Goal: Obtain resource: Download file/media

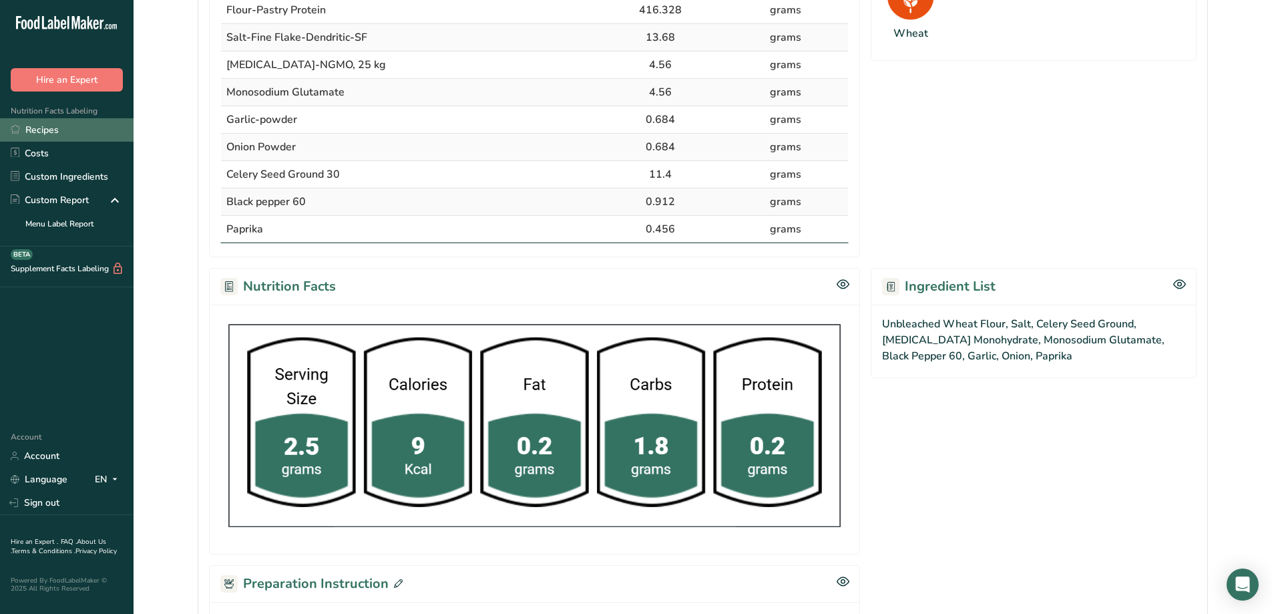
click at [41, 131] on link "Recipes" at bounding box center [67, 129] width 134 height 23
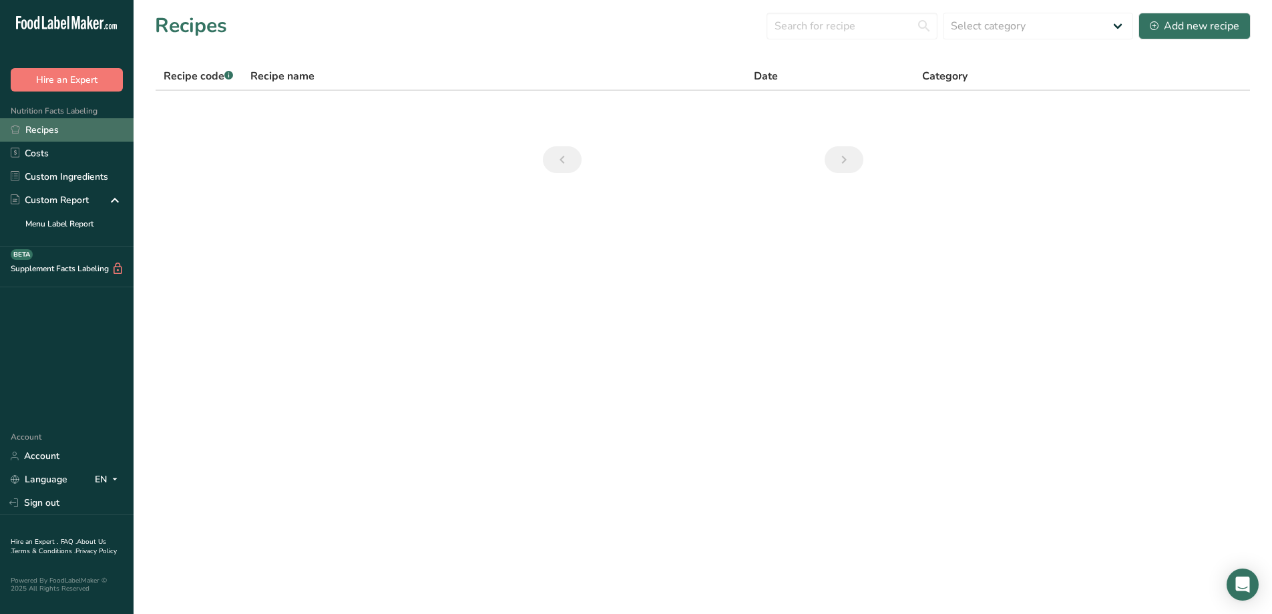
click at [71, 126] on link "Recipes" at bounding box center [67, 129] width 134 height 23
click at [63, 131] on link "Recipes" at bounding box center [67, 129] width 134 height 23
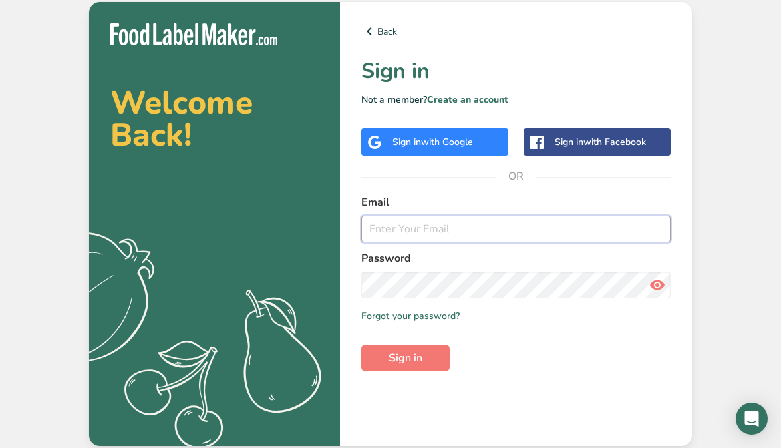
click at [421, 235] on input "email" at bounding box center [515, 229] width 309 height 27
type input "[EMAIL_ADDRESS][DOMAIN_NAME]"
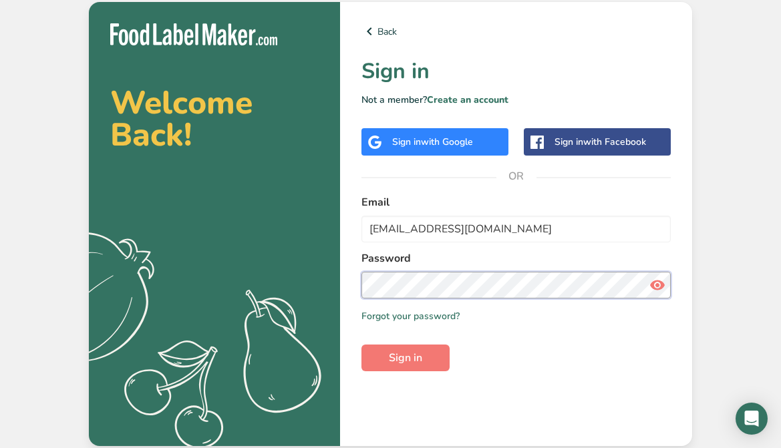
click at [361, 345] on button "Sign in" at bounding box center [405, 358] width 88 height 27
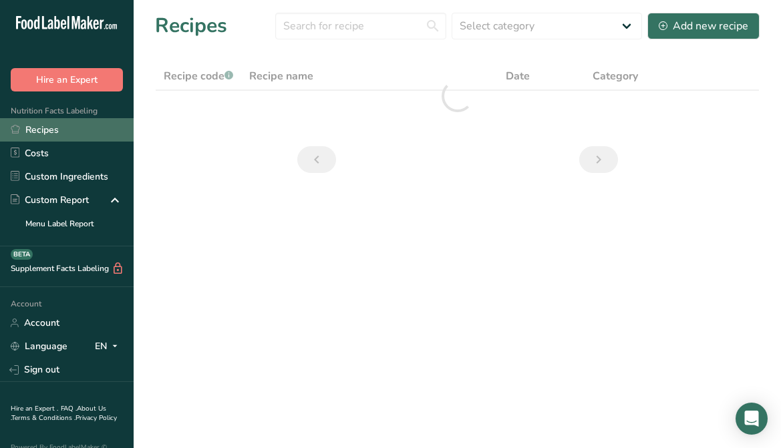
click at [62, 129] on link "Recipes" at bounding box center [67, 129] width 134 height 23
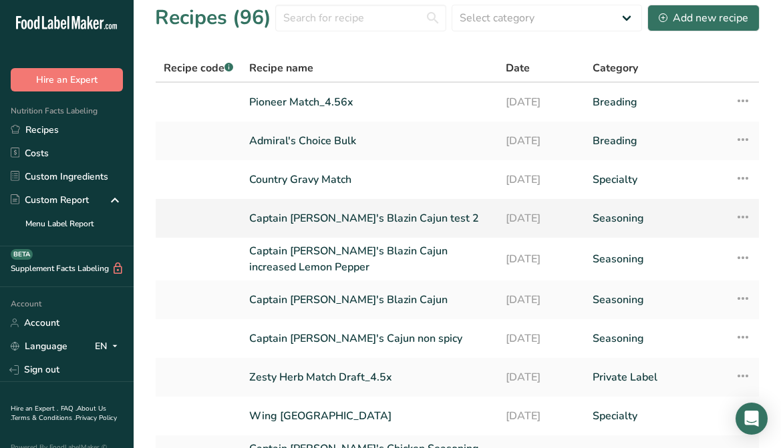
scroll to position [142, 0]
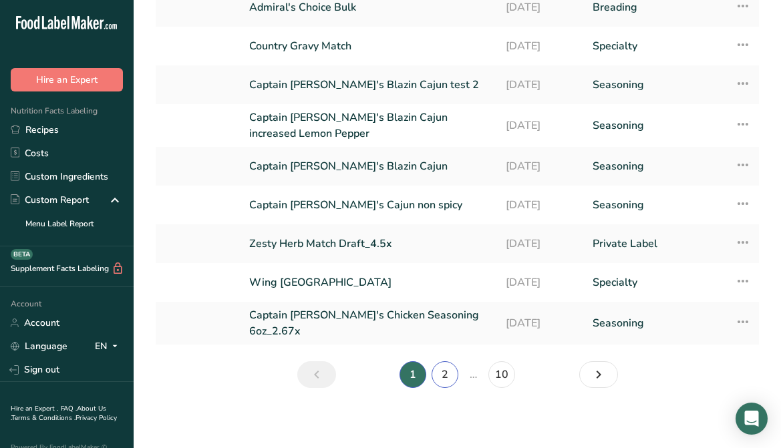
click at [445, 372] on link "2" at bounding box center [444, 374] width 27 height 27
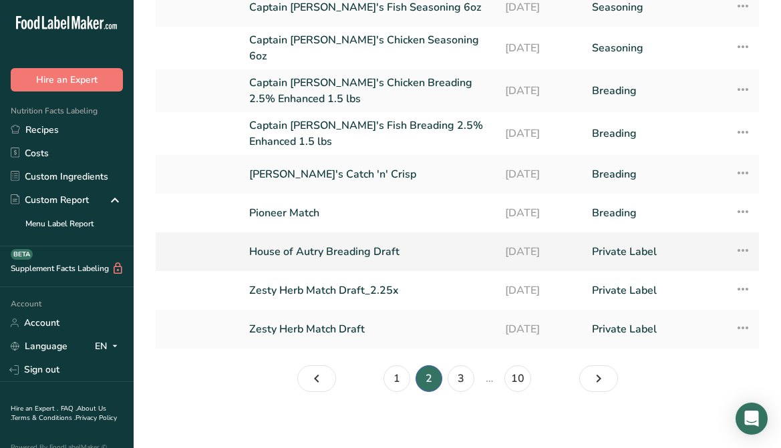
scroll to position [8, 0]
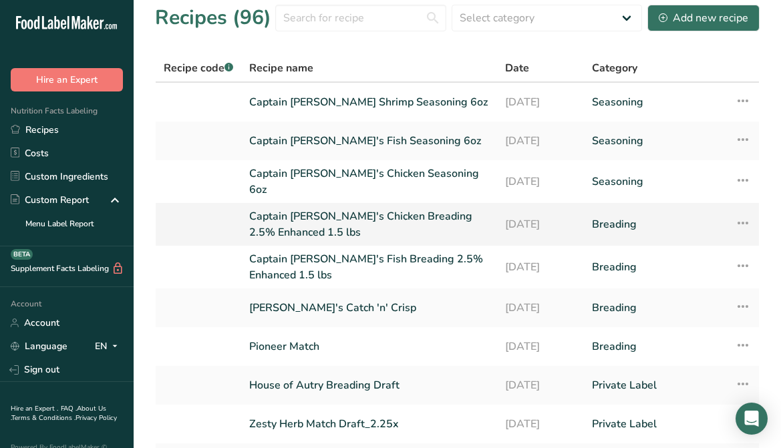
click at [455, 210] on link "Captain [PERSON_NAME]'s Chicken Breading 2.5% Enhanced 1.5 lbs" at bounding box center [369, 224] width 240 height 32
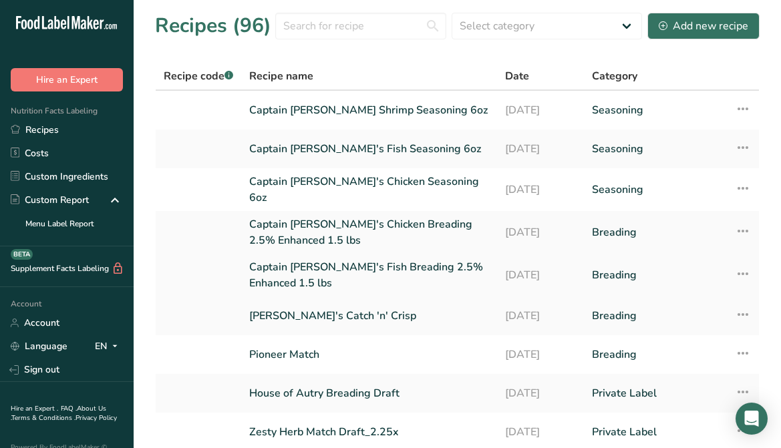
click at [736, 264] on icon at bounding box center [743, 274] width 16 height 24
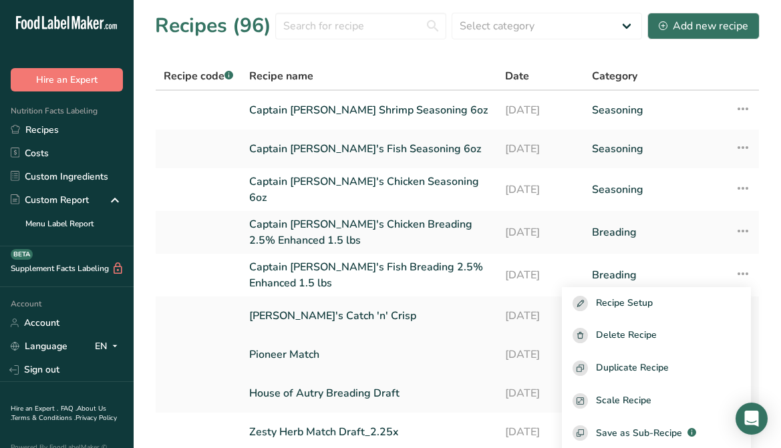
click at [399, 341] on link "Pioneer Match" at bounding box center [369, 355] width 240 height 28
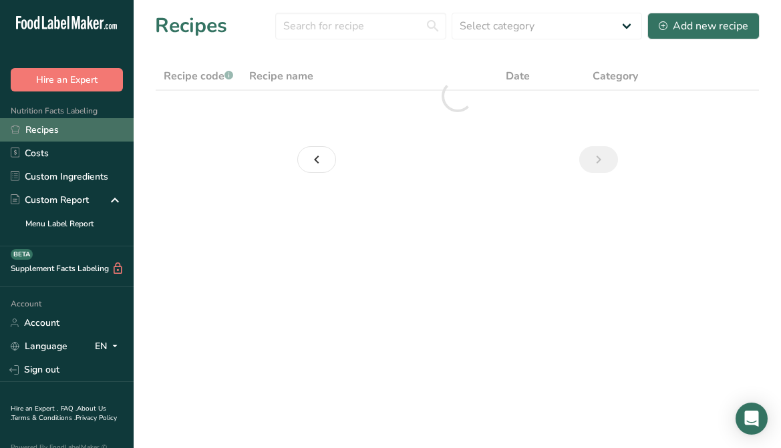
click at [37, 128] on link "Recipes" at bounding box center [67, 129] width 134 height 23
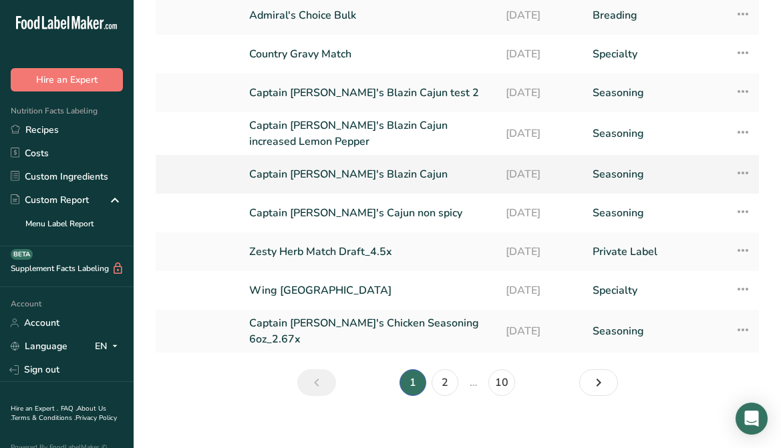
scroll to position [142, 0]
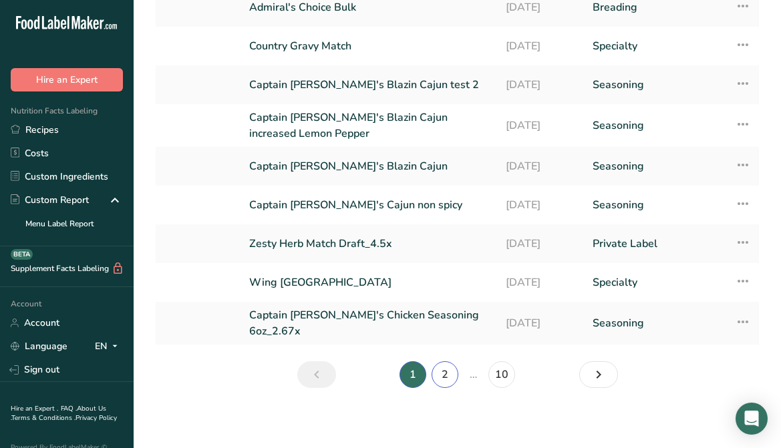
click at [443, 361] on link "2" at bounding box center [444, 374] width 27 height 27
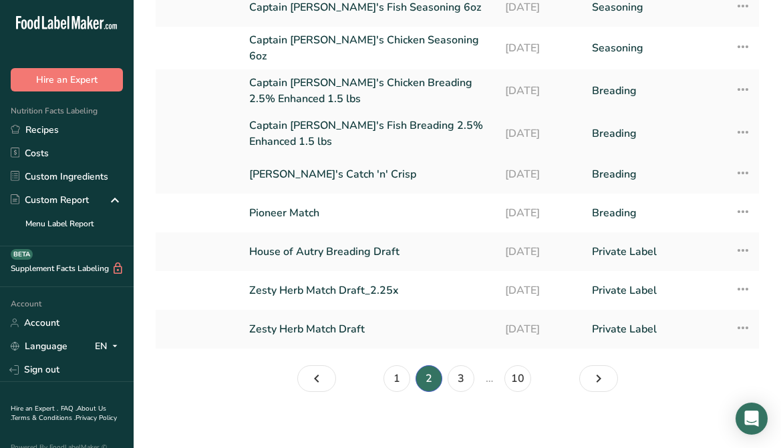
click at [751, 126] on td "Recipe Setup Delete Recipe Duplicate Recipe Scale Recipe Save as Sub-Recipe .a-…" at bounding box center [743, 133] width 32 height 43
click at [744, 129] on icon at bounding box center [743, 132] width 16 height 24
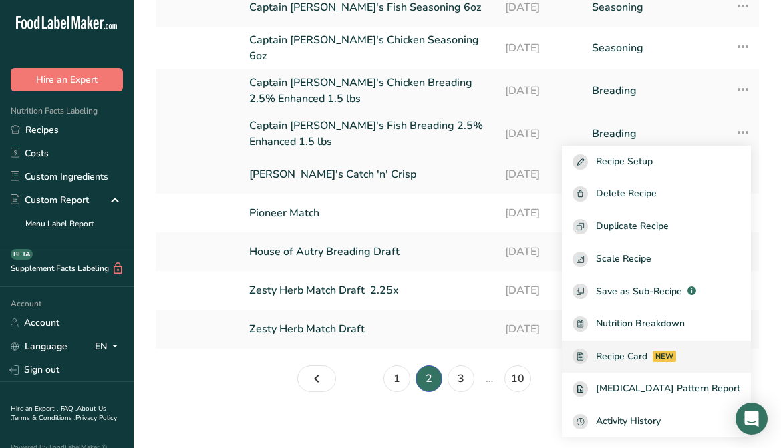
click at [647, 351] on span "Recipe Card" at bounding box center [621, 356] width 51 height 14
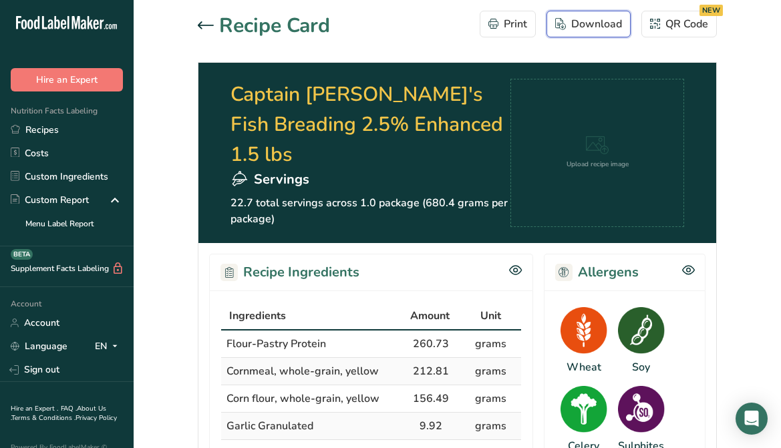
click at [584, 25] on div "Download" at bounding box center [588, 24] width 67 height 16
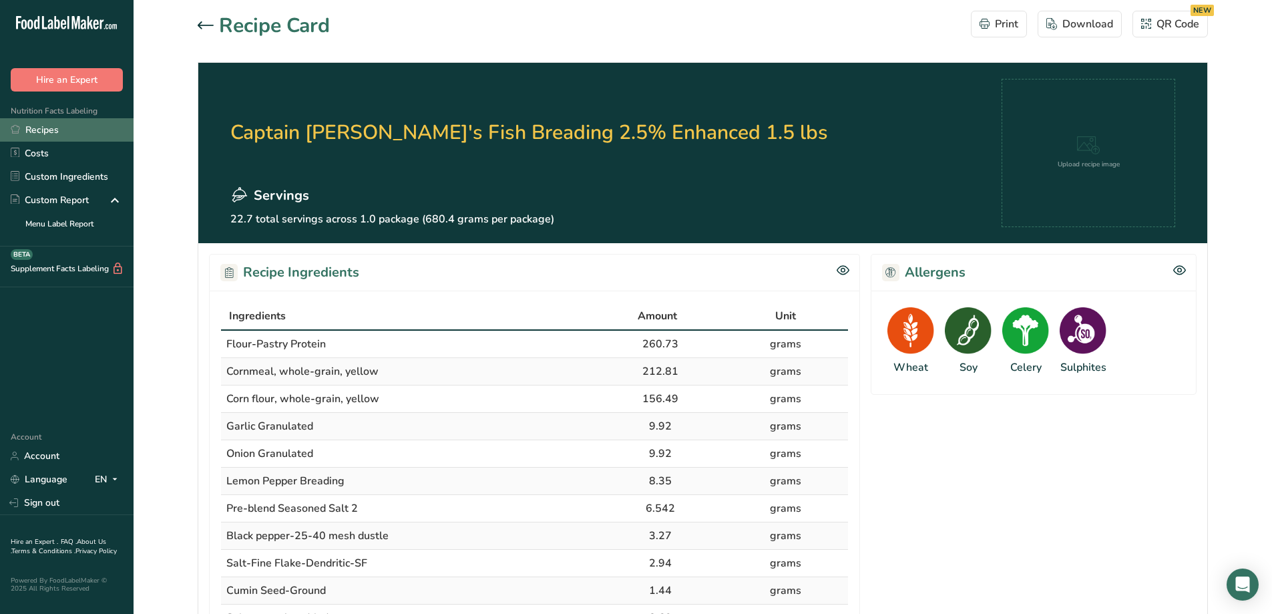
click at [41, 130] on link "Recipes" at bounding box center [67, 129] width 134 height 23
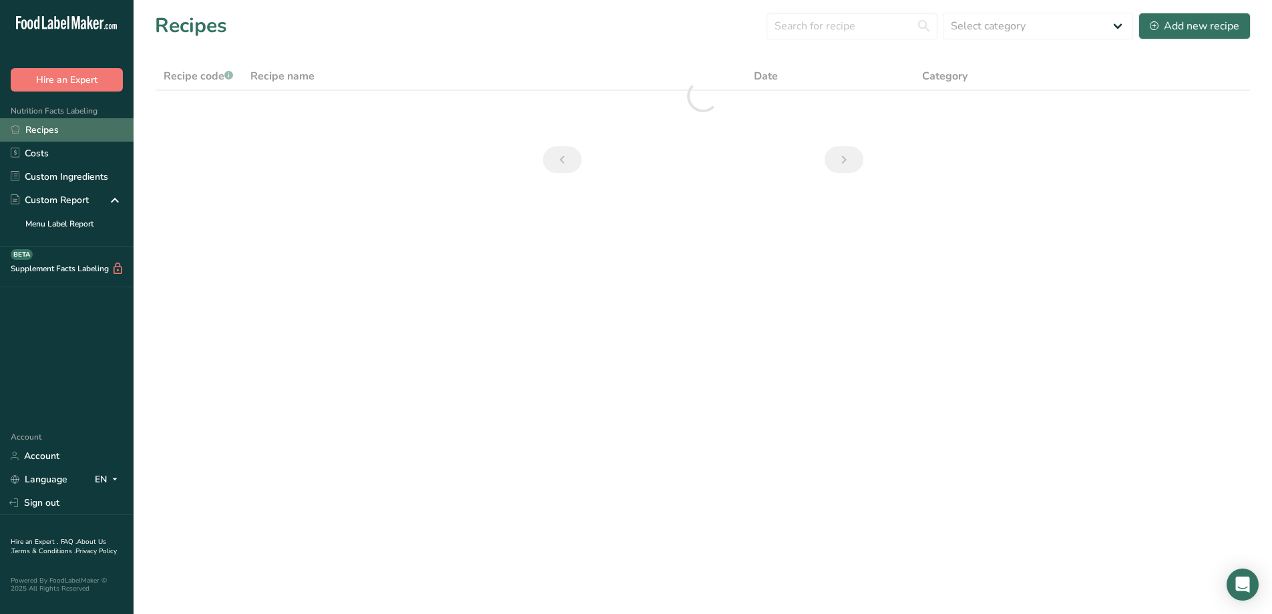
click at [39, 128] on link "Recipes" at bounding box center [67, 129] width 134 height 23
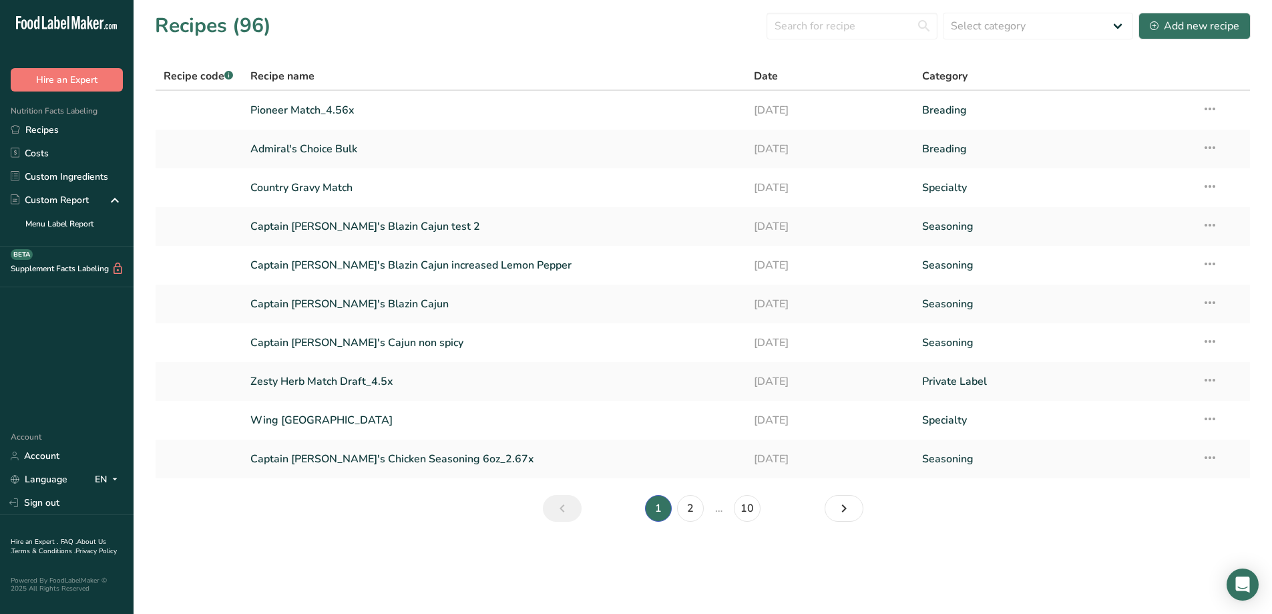
click at [780, 447] on main "Recipes (96) Select category All Baked Goods Batter [GEOGRAPHIC_DATA] Breading …" at bounding box center [636, 307] width 1272 height 614
click at [694, 447] on link "2" at bounding box center [690, 508] width 27 height 27
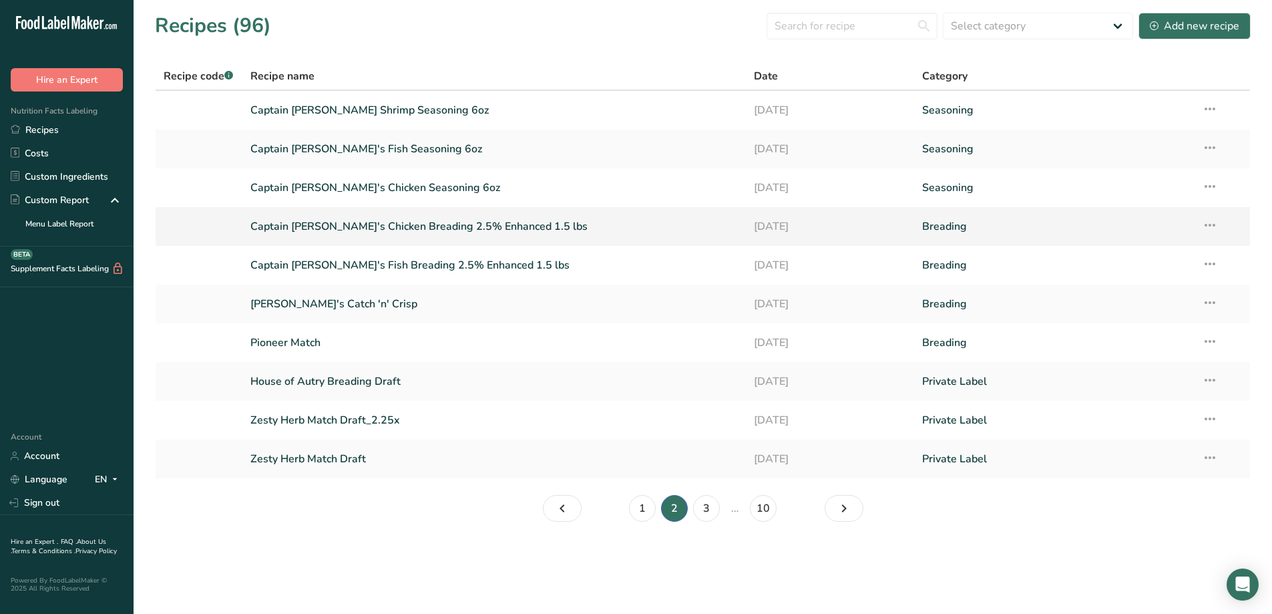
click at [780, 224] on icon at bounding box center [1210, 225] width 16 height 24
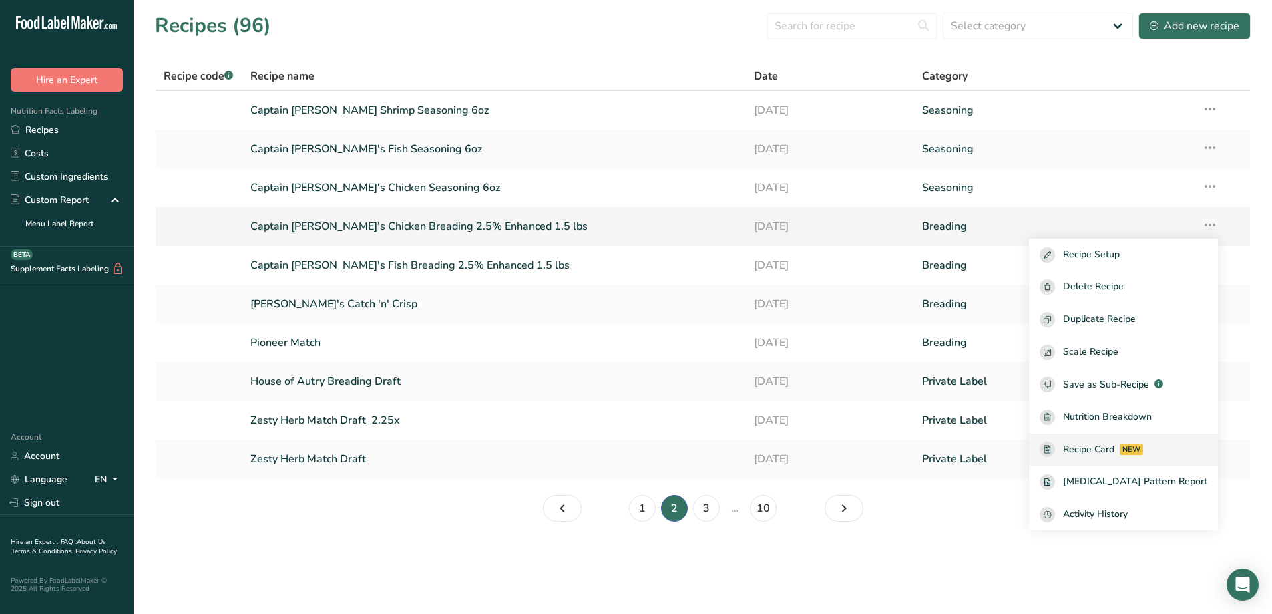
click at [780, 447] on span "Recipe Card" at bounding box center [1088, 449] width 51 height 14
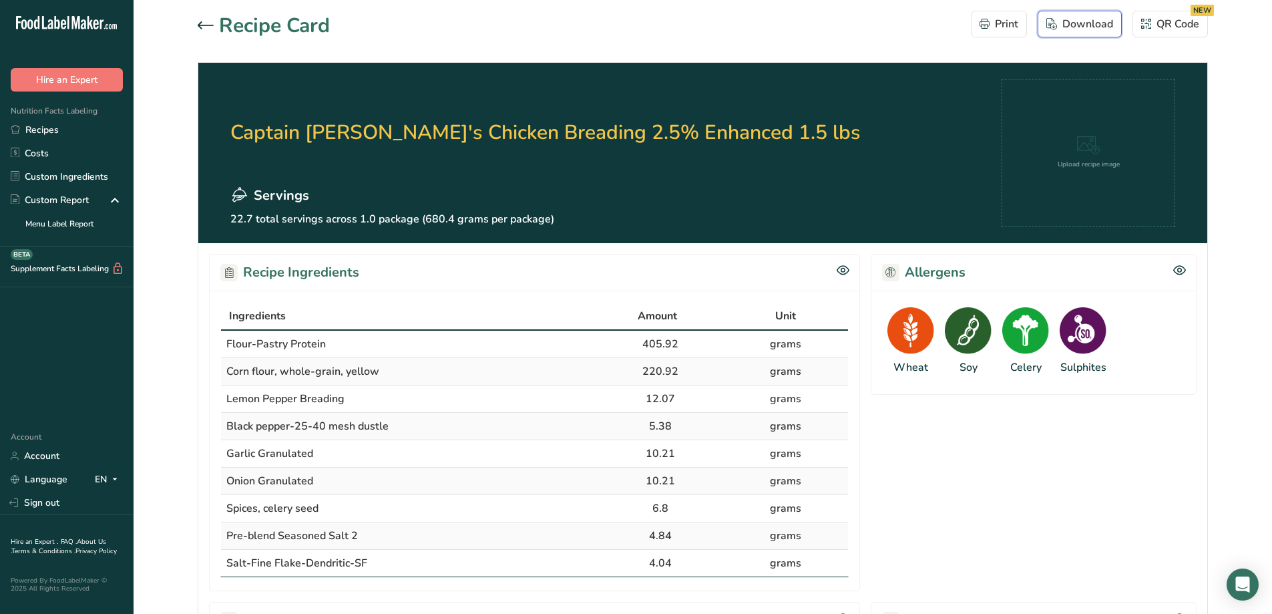
click at [780, 19] on div "Download" at bounding box center [1079, 24] width 67 height 16
